Goal: Task Accomplishment & Management: Manage account settings

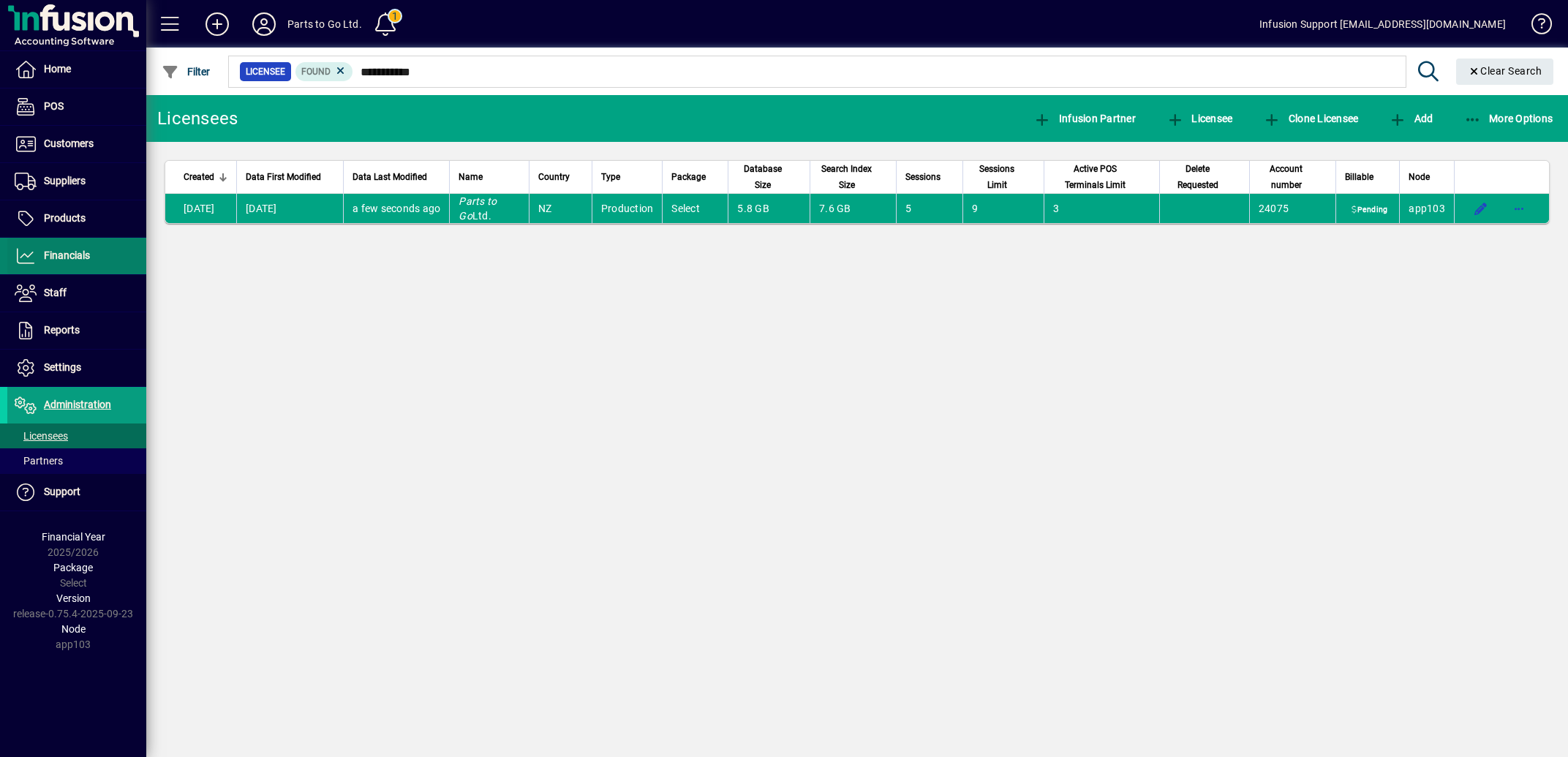
click at [77, 254] on span "Financials" at bounding box center [67, 255] width 46 height 12
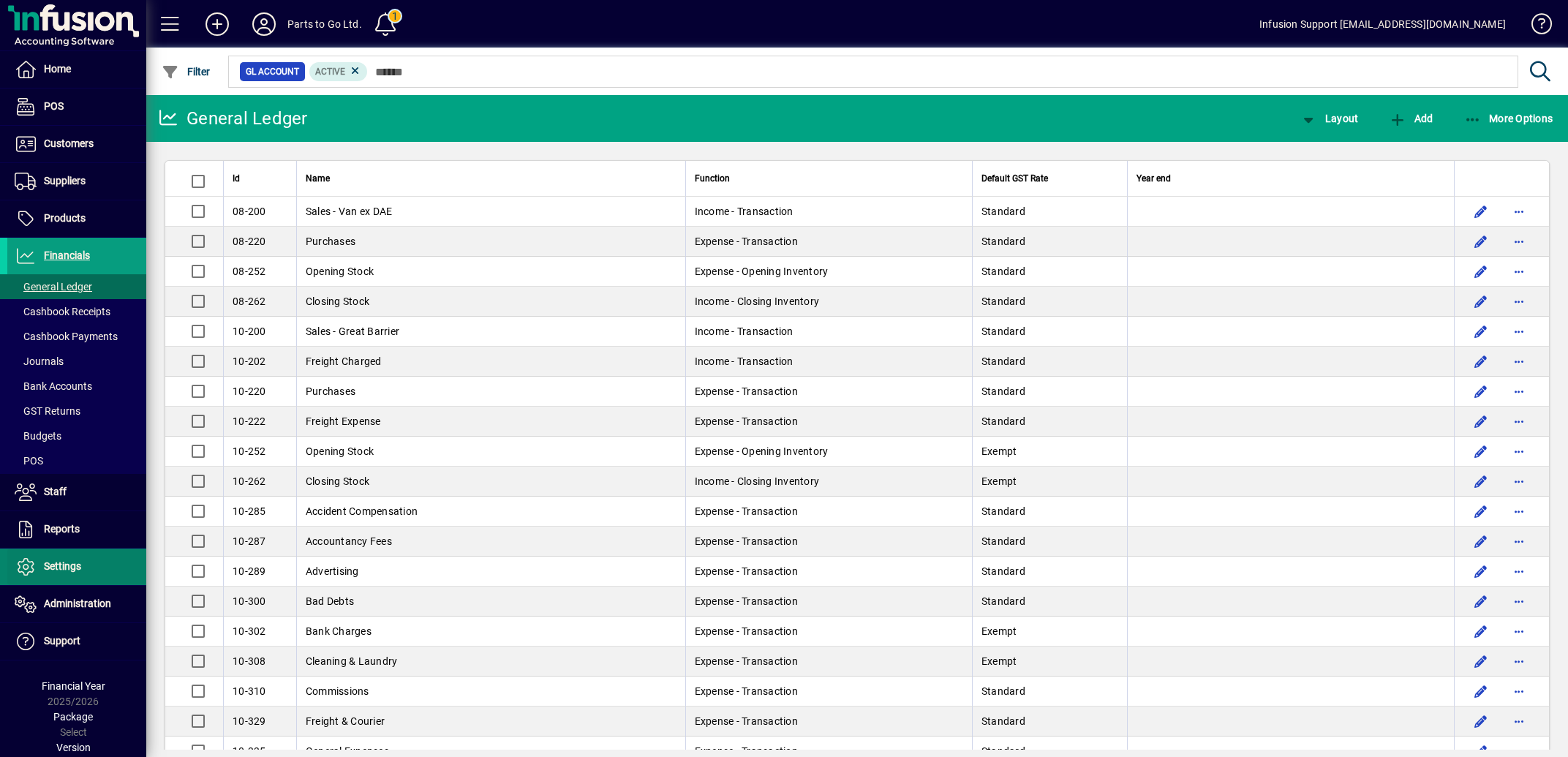
click at [56, 566] on span "Settings" at bounding box center [63, 567] width 37 height 12
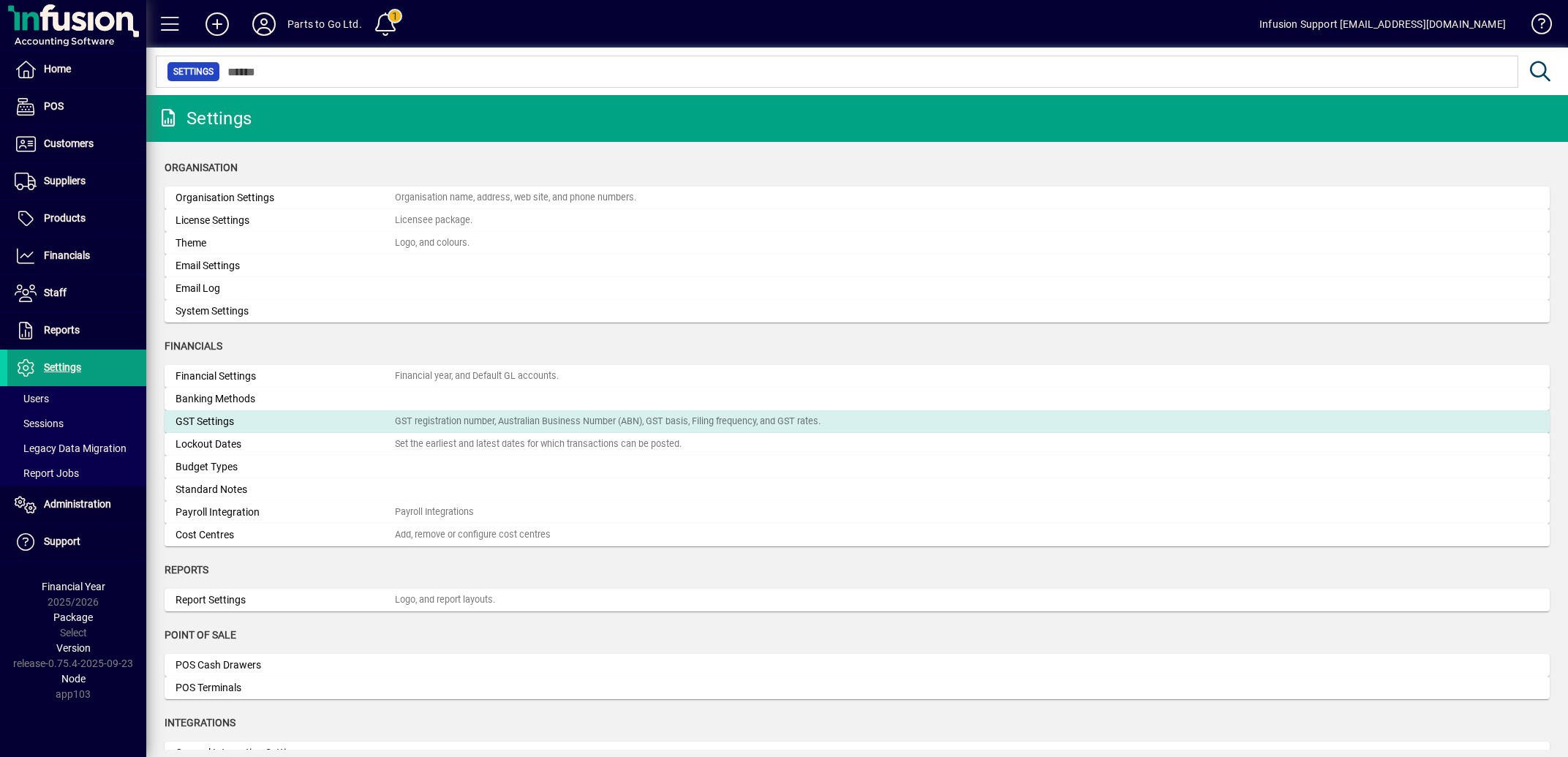
click at [320, 422] on div "GST Settings" at bounding box center [285, 422] width 220 height 16
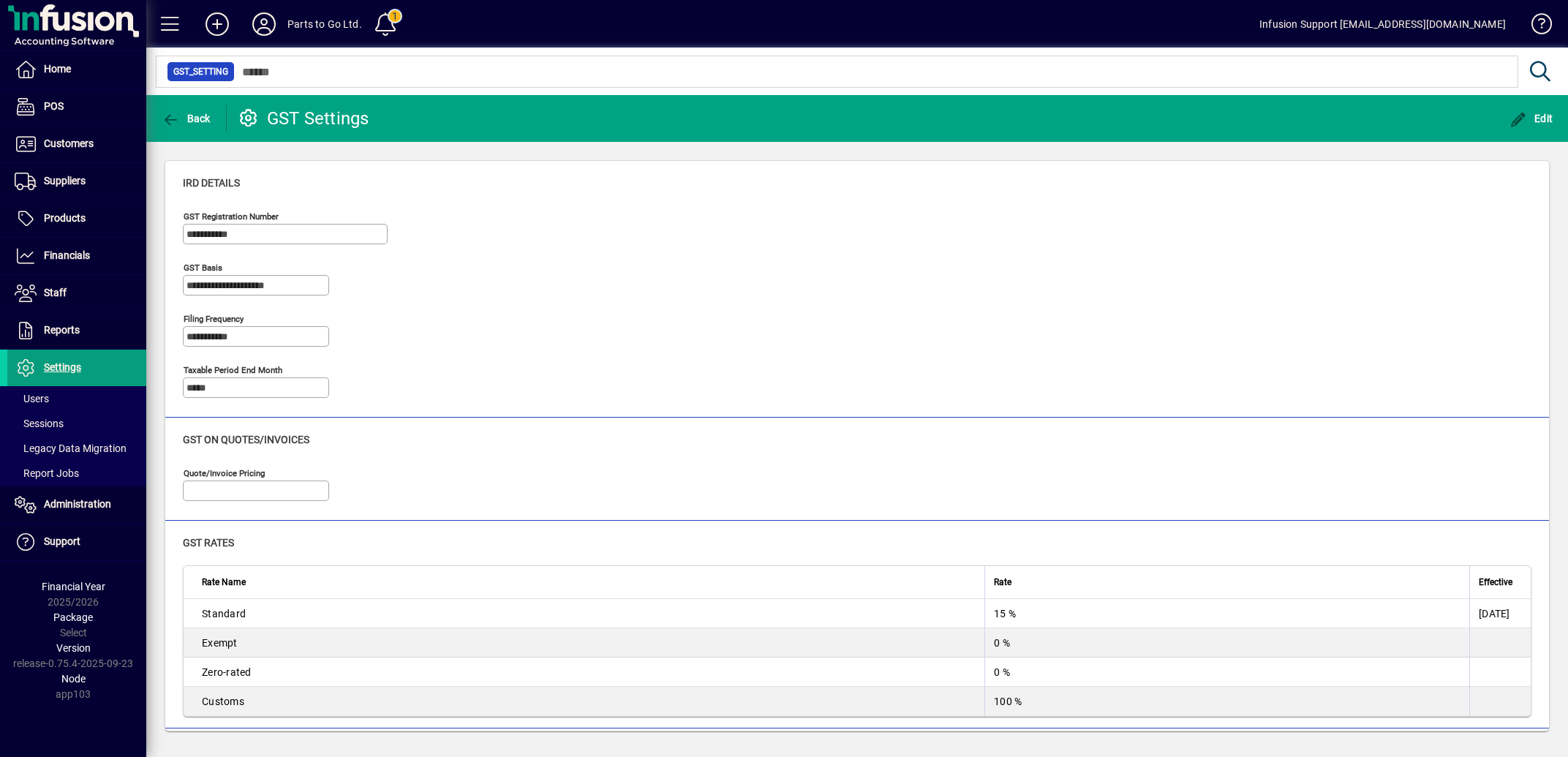
type input "**********"
click at [60, 371] on span "Settings" at bounding box center [63, 368] width 37 height 12
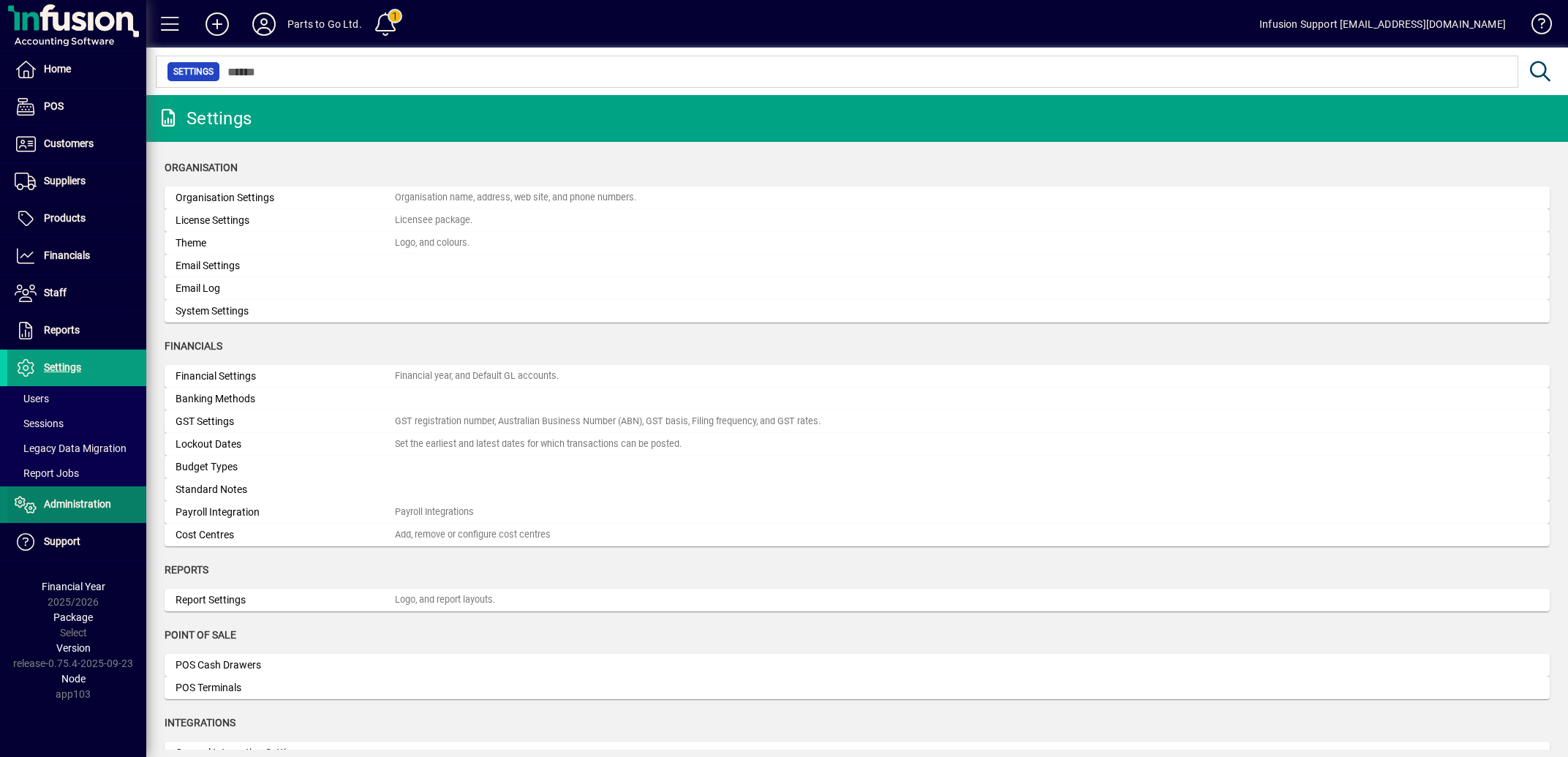
click at [70, 504] on span "Administration" at bounding box center [78, 504] width 67 height 12
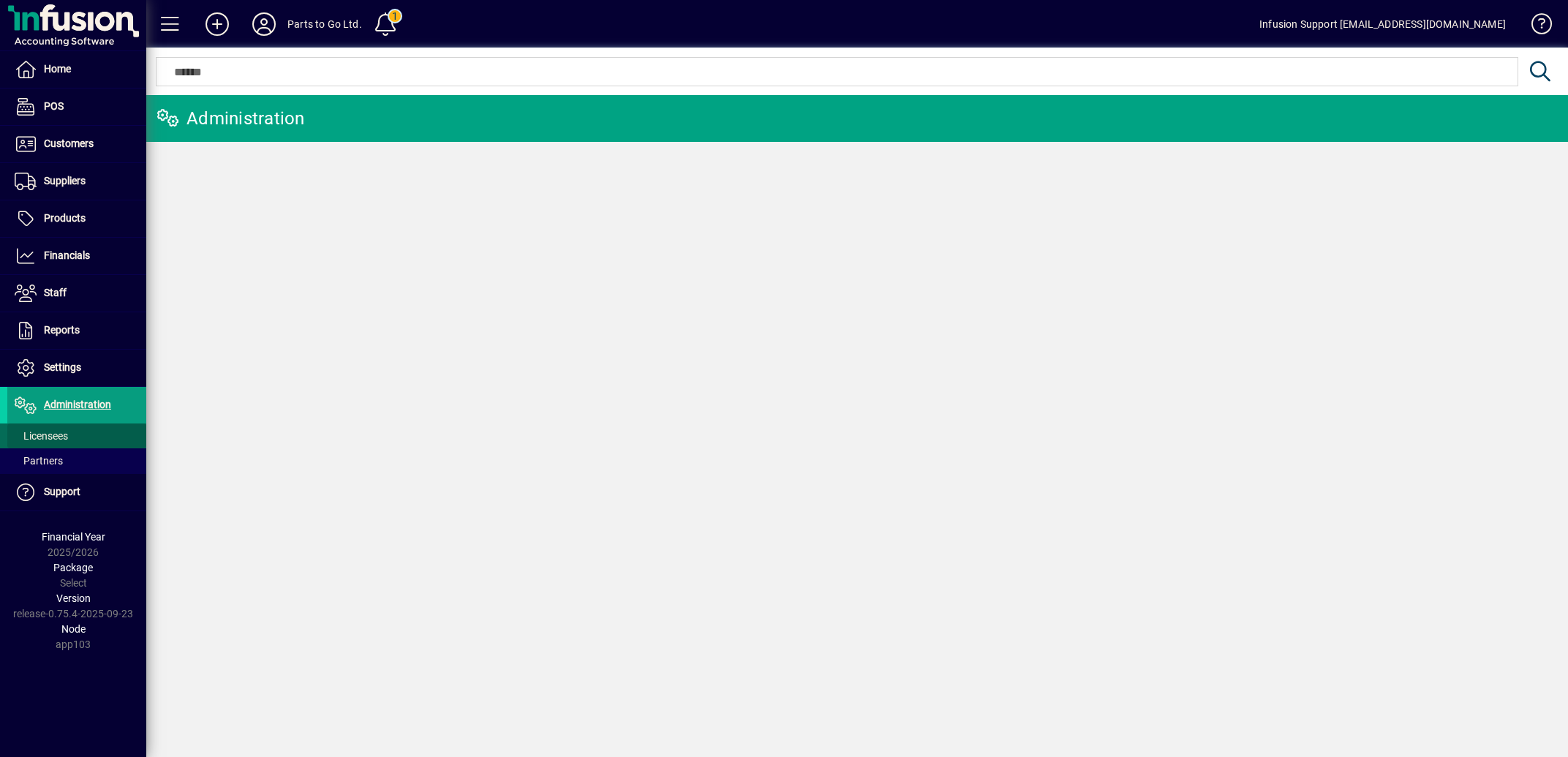
click at [58, 437] on span "Licensees" at bounding box center [41, 436] width 53 height 12
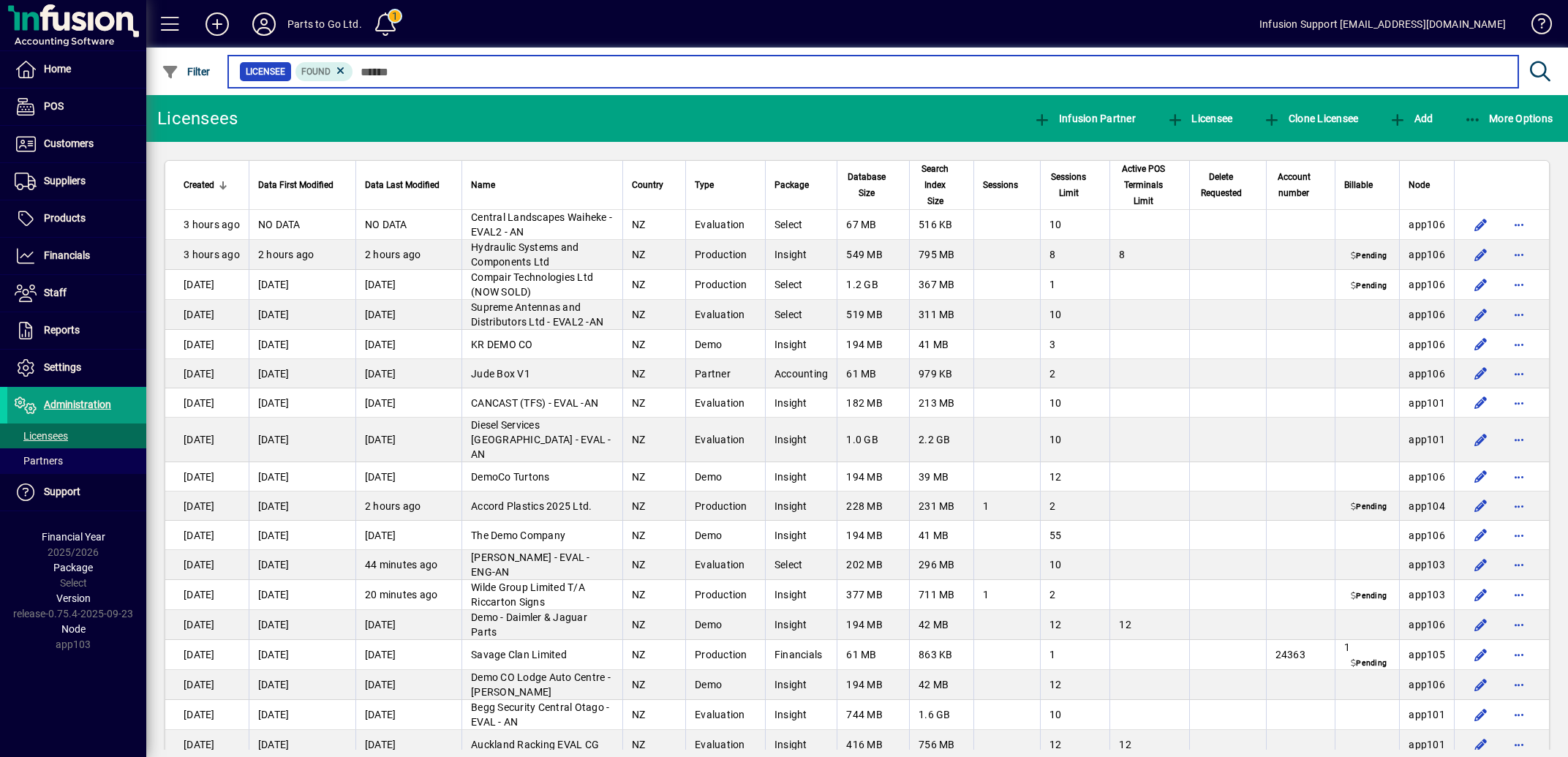
click at [447, 77] on input "text" at bounding box center [930, 71] width 1154 height 21
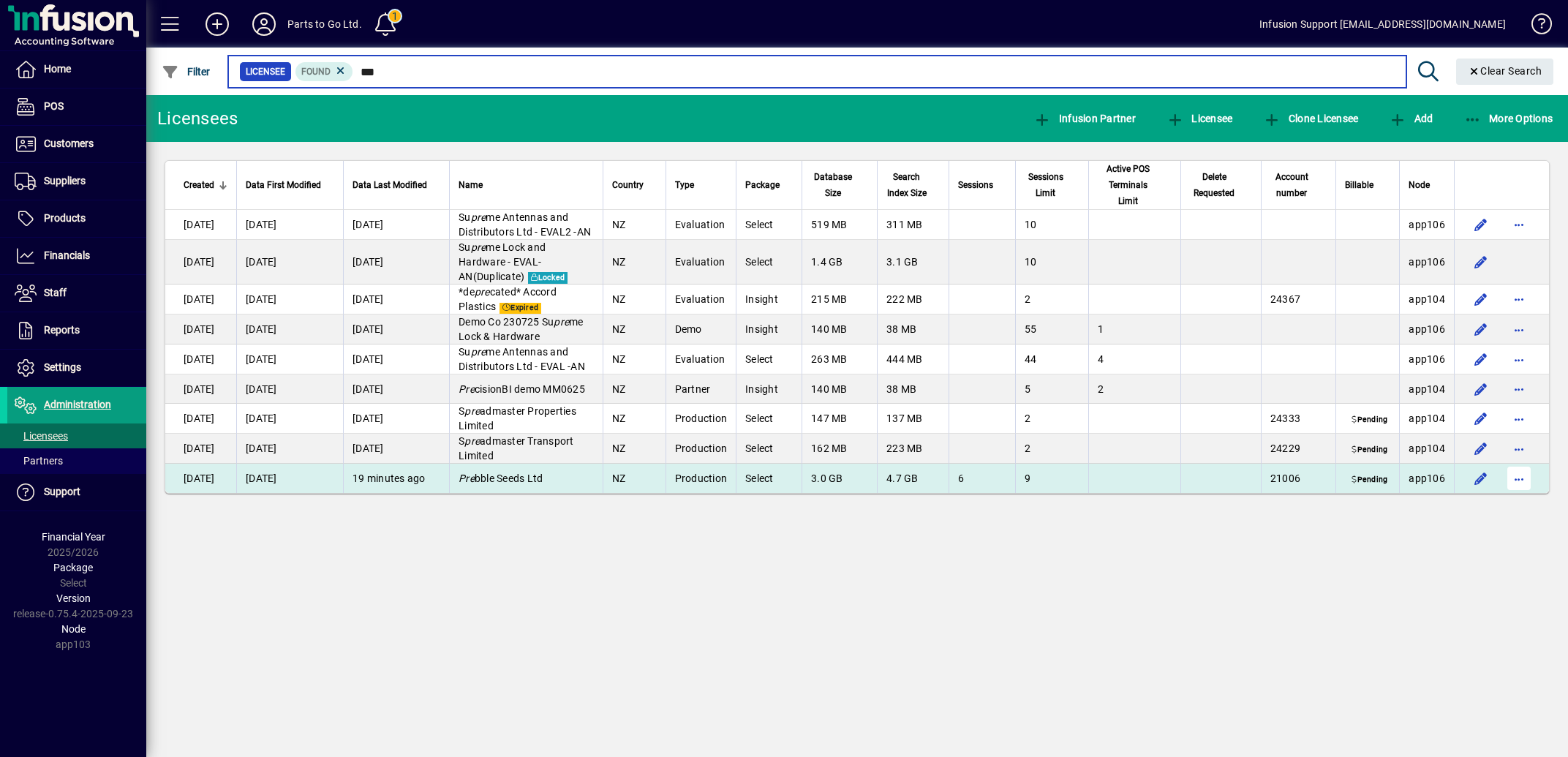
type input "***"
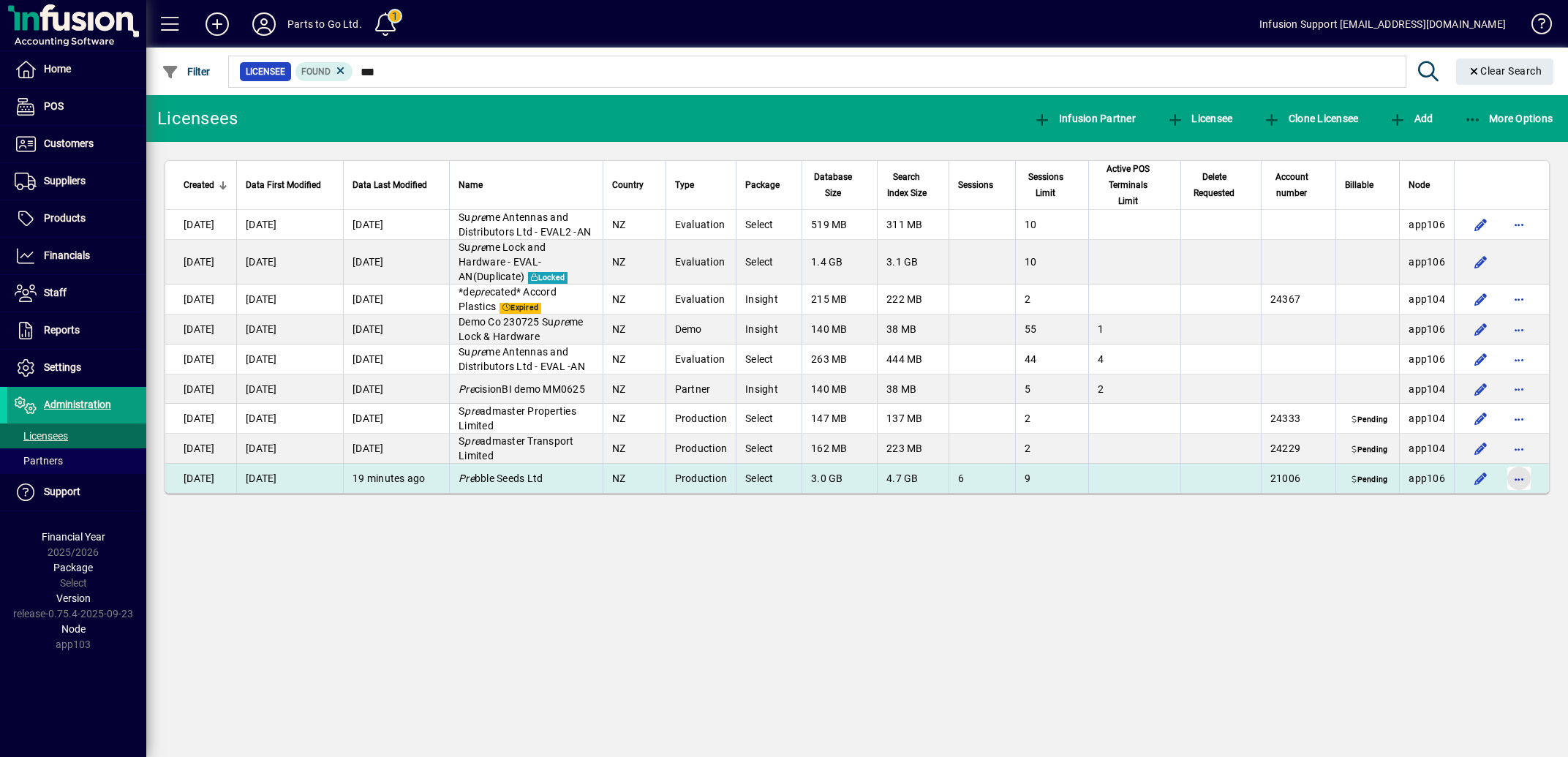
click at [1520, 496] on span "button" at bounding box center [1520, 479] width 35 height 35
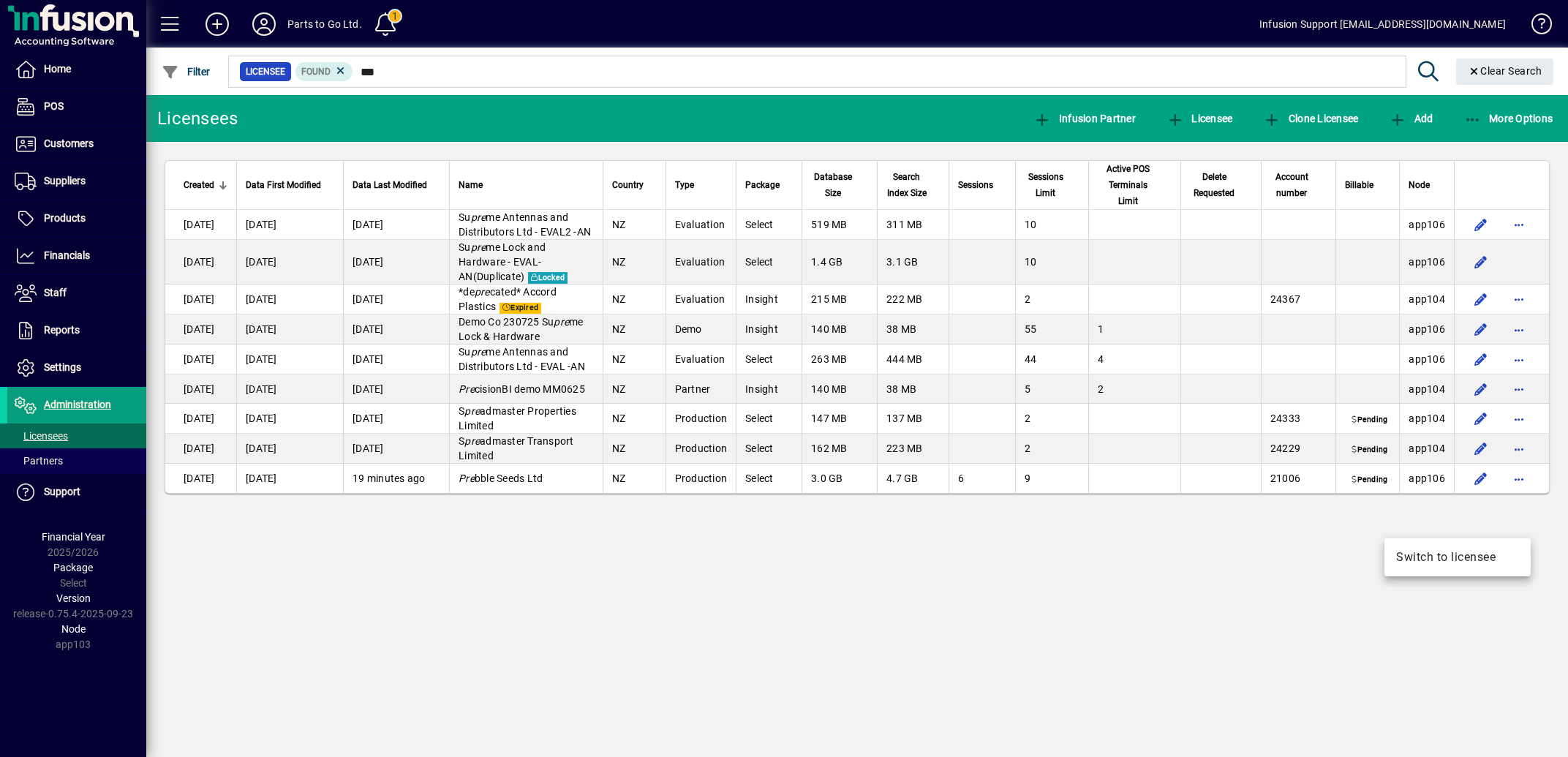
click at [1459, 559] on span "Switch to licensee" at bounding box center [1458, 558] width 123 height 18
